Goal: Task Accomplishment & Management: Manage account settings

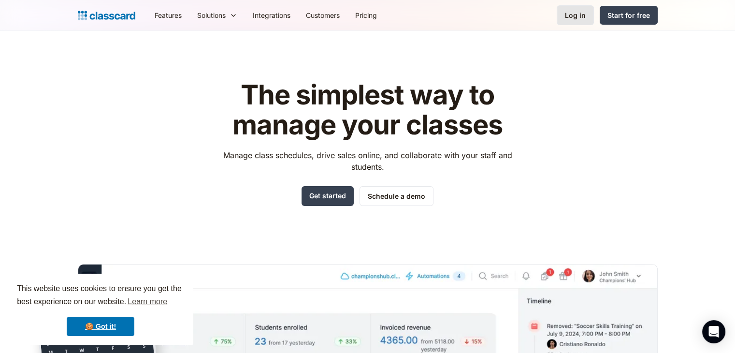
click at [572, 24] on link "Log in" at bounding box center [574, 15] width 37 height 20
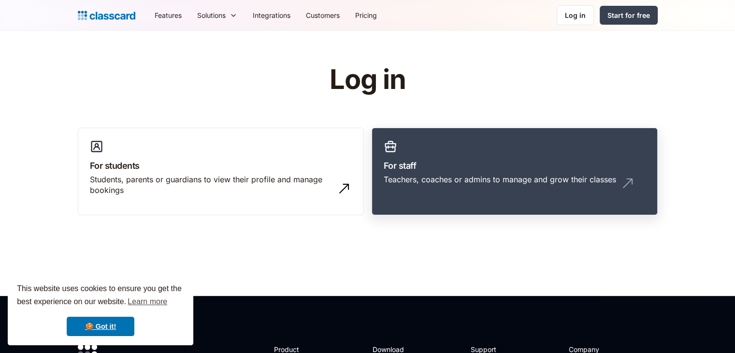
drag, startPoint x: 0, startPoint y: 0, endPoint x: 566, endPoint y: 152, distance: 585.5
click at [566, 152] on link "For staff Teachers, coaches or admins to manage and grow their classes" at bounding box center [514, 171] width 286 height 88
